Goal: Information Seeking & Learning: Learn about a topic

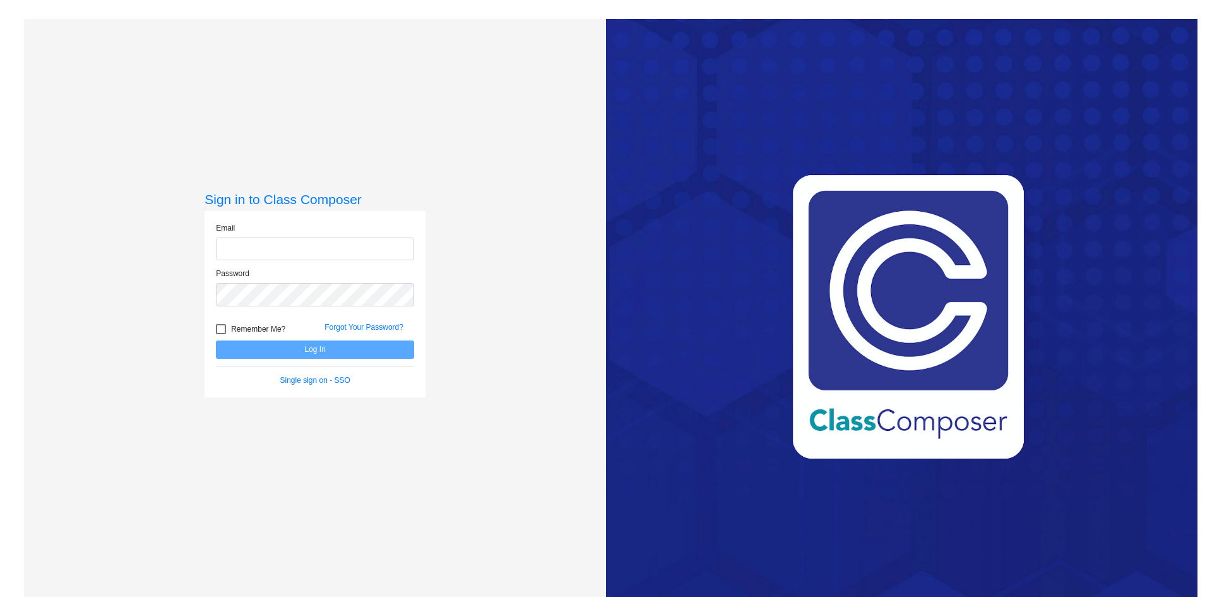
type input "[EMAIL_ADDRESS][PERSON_NAME][DOMAIN_NAME]"
click at [315, 345] on button "Log In" at bounding box center [315, 349] width 198 height 18
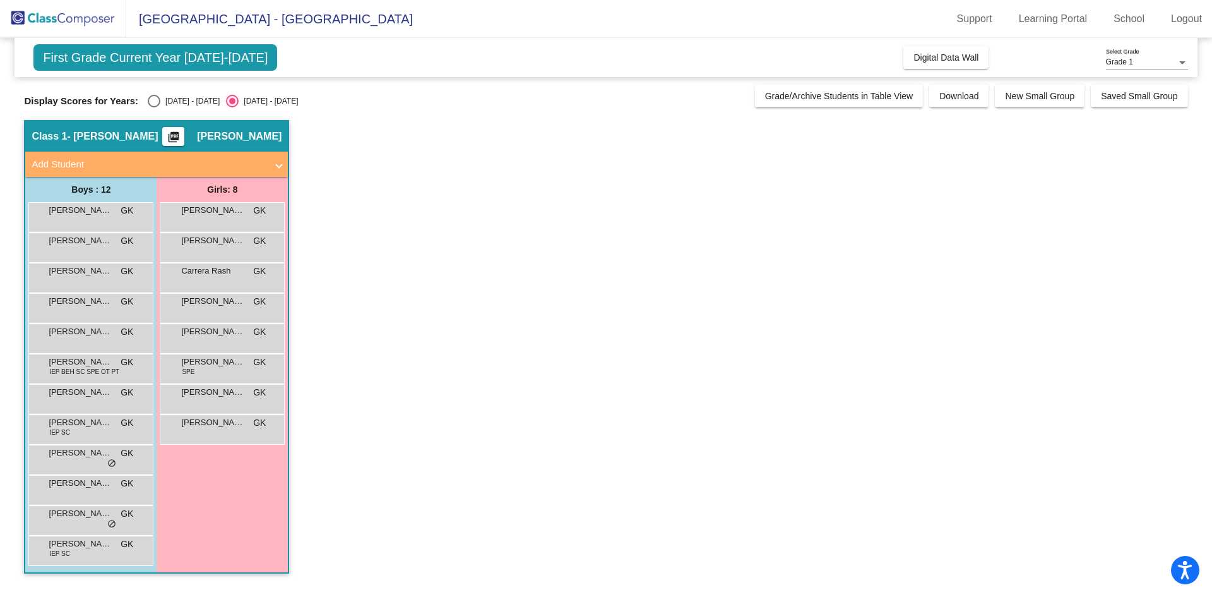
click at [152, 102] on div "Select an option" at bounding box center [154, 101] width 13 height 13
click at [153, 107] on input "[DATE] - [DATE]" at bounding box center [153, 107] width 1 height 1
radio input "true"
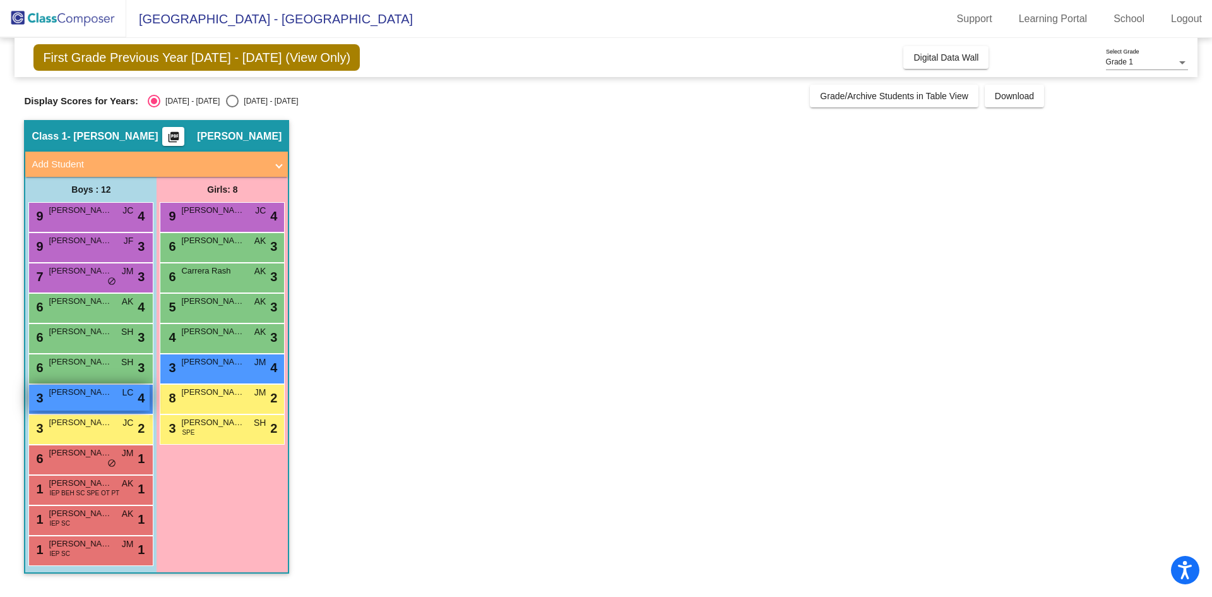
click at [93, 402] on div "3 [PERSON_NAME] [PERSON_NAME] lock do_not_disturb_alt 4" at bounding box center [89, 398] width 121 height 26
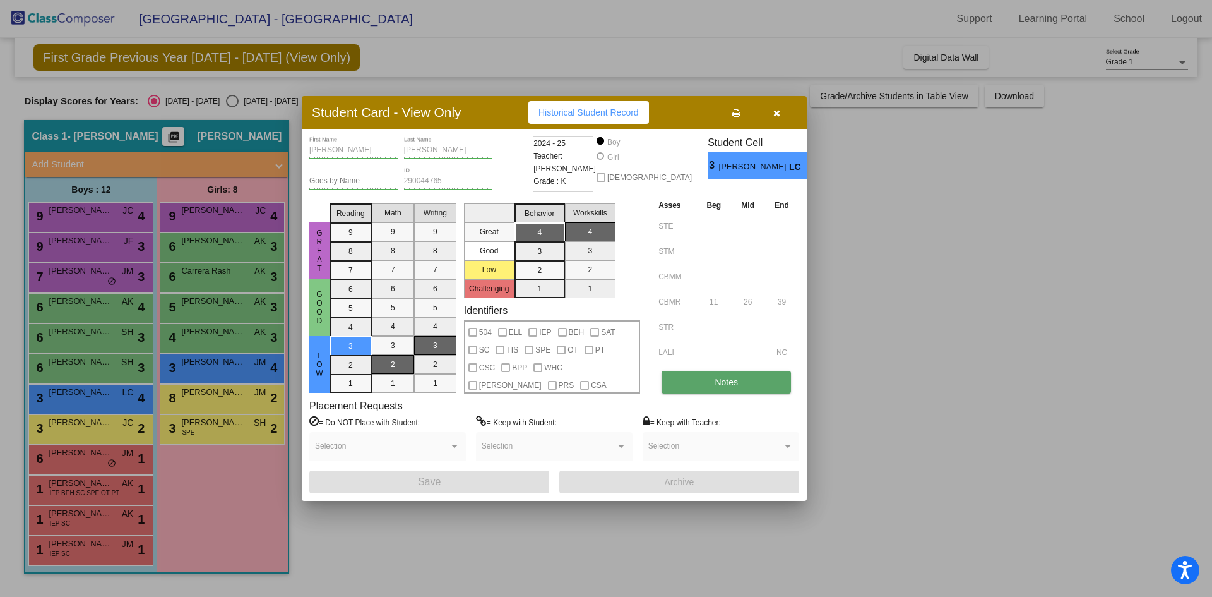
click at [720, 387] on span "Notes" at bounding box center [726, 382] width 23 height 10
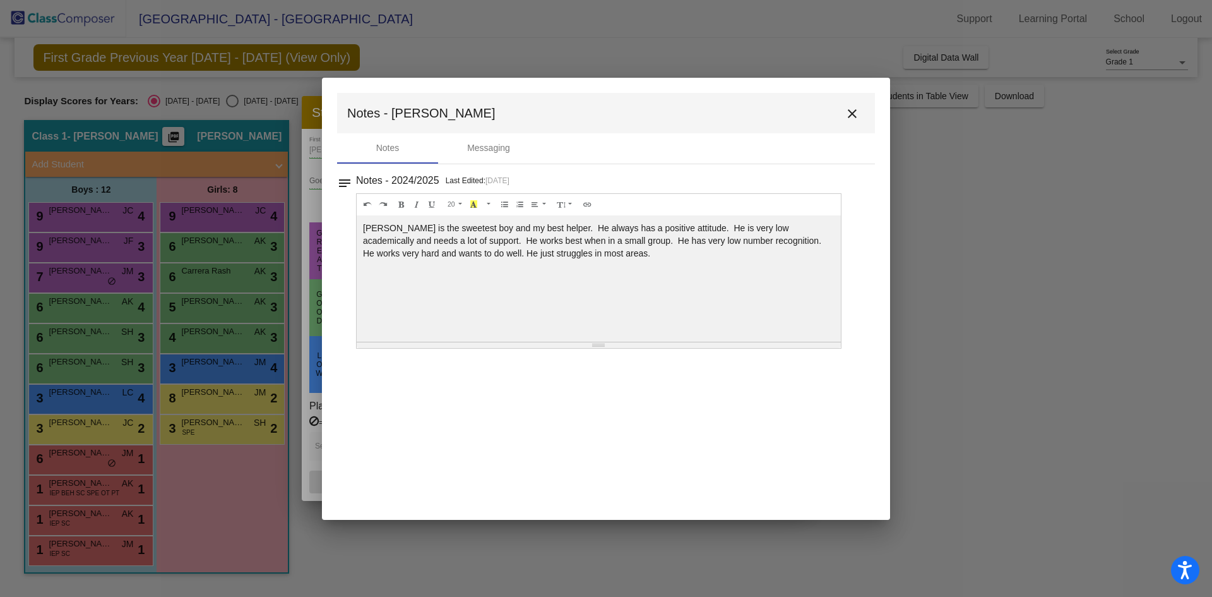
click at [851, 110] on mat-icon "close" at bounding box center [852, 113] width 15 height 15
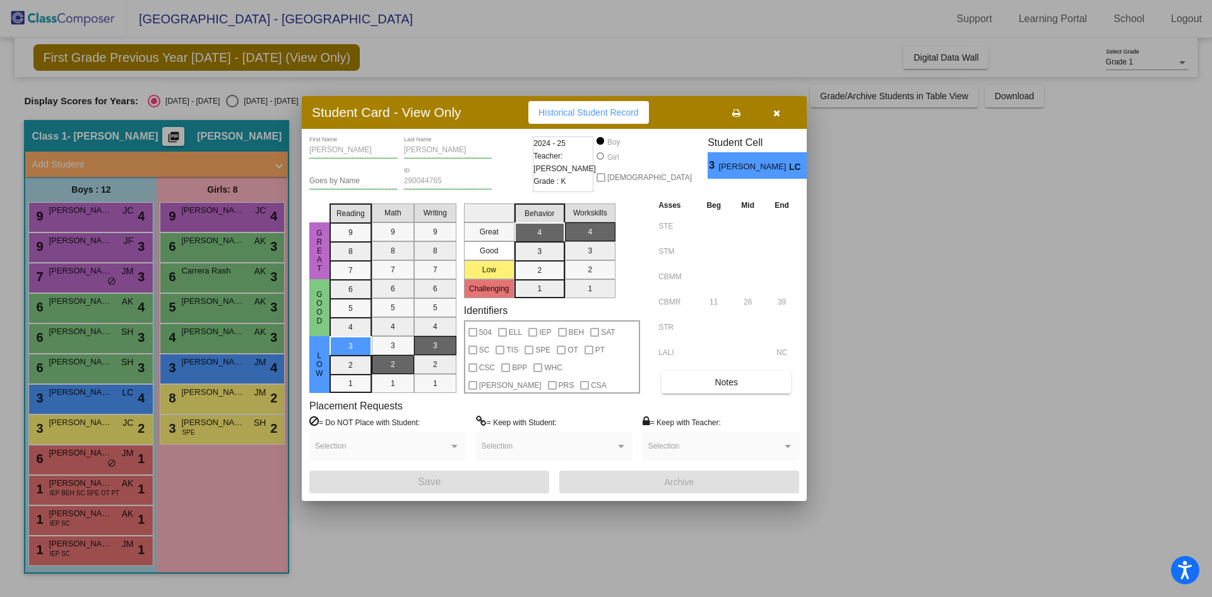
click at [768, 100] on div "Student Card - View Only Historical Student Record" at bounding box center [554, 112] width 505 height 33
click at [774, 111] on icon "button" at bounding box center [776, 113] width 7 height 9
